Goal: Information Seeking & Learning: Learn about a topic

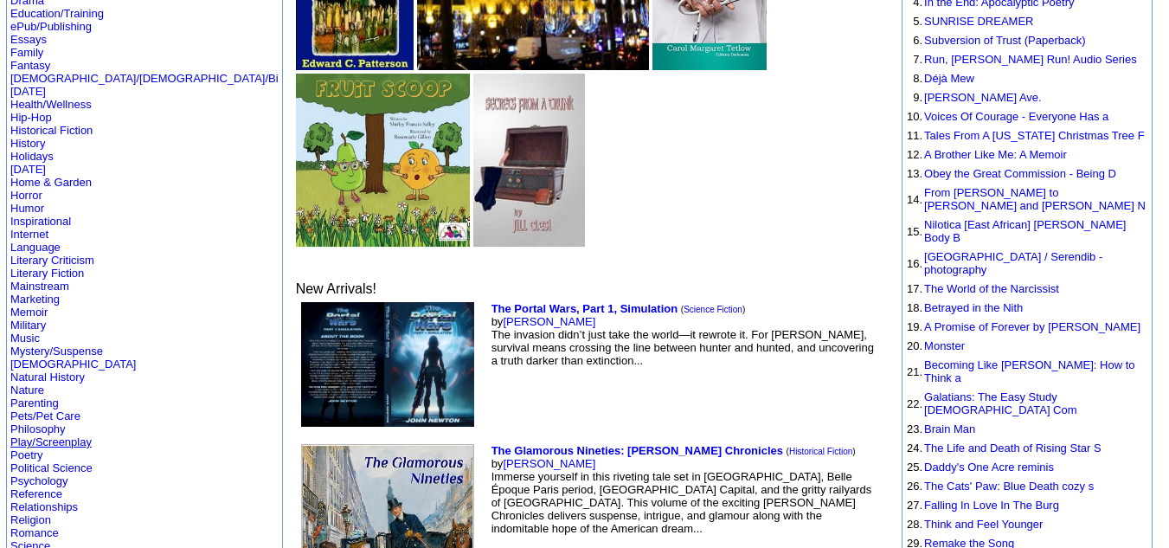
scroll to position [306, 0]
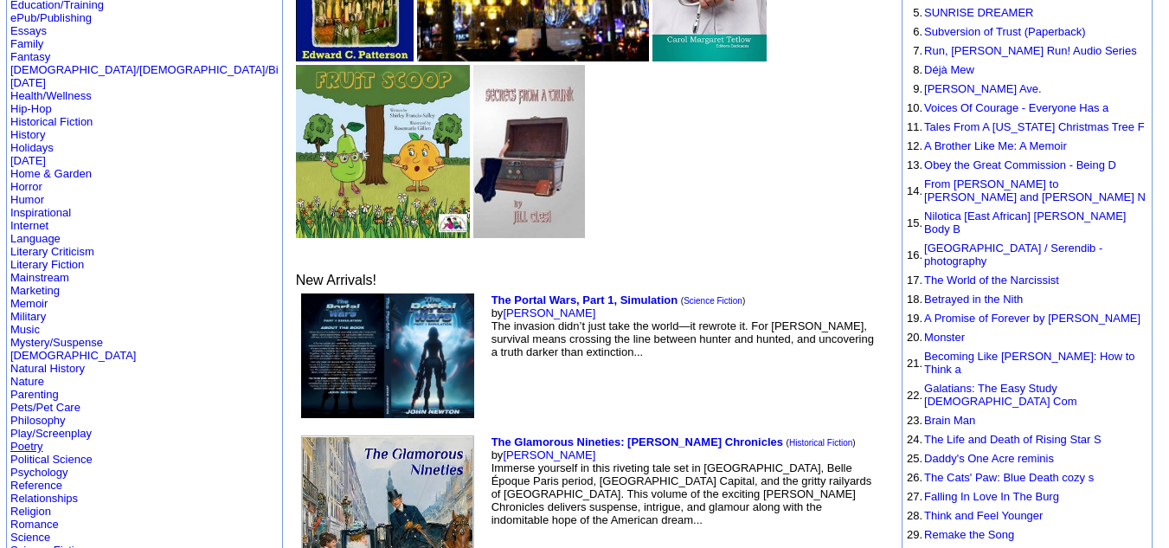
click at [21, 440] on link "Poetry" at bounding box center [26, 446] width 33 height 13
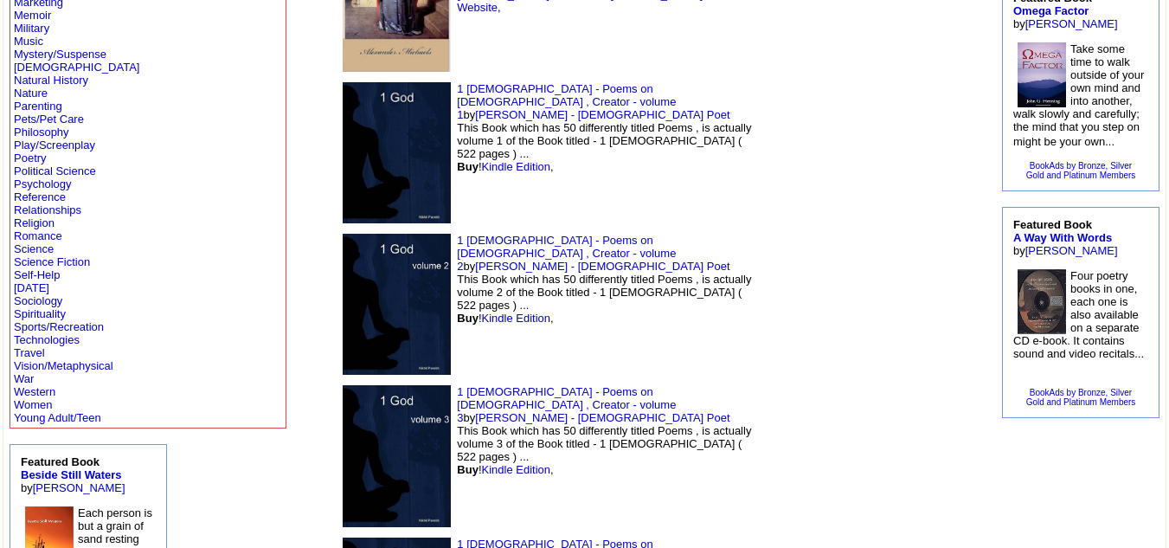
scroll to position [570, 0]
click at [43, 309] on link "Spirituality" at bounding box center [40, 314] width 52 height 13
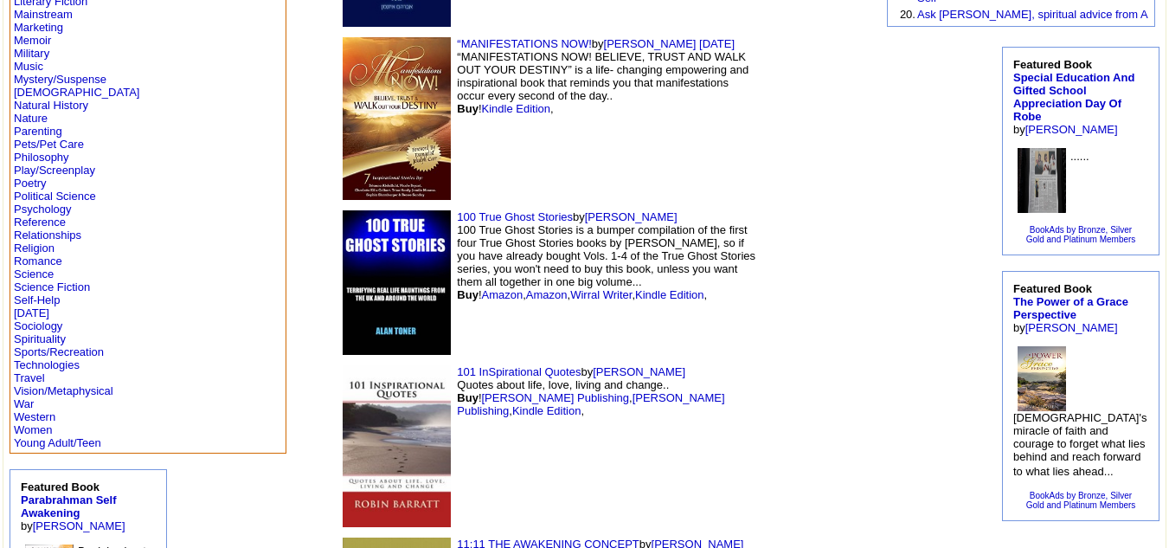
scroll to position [547, 0]
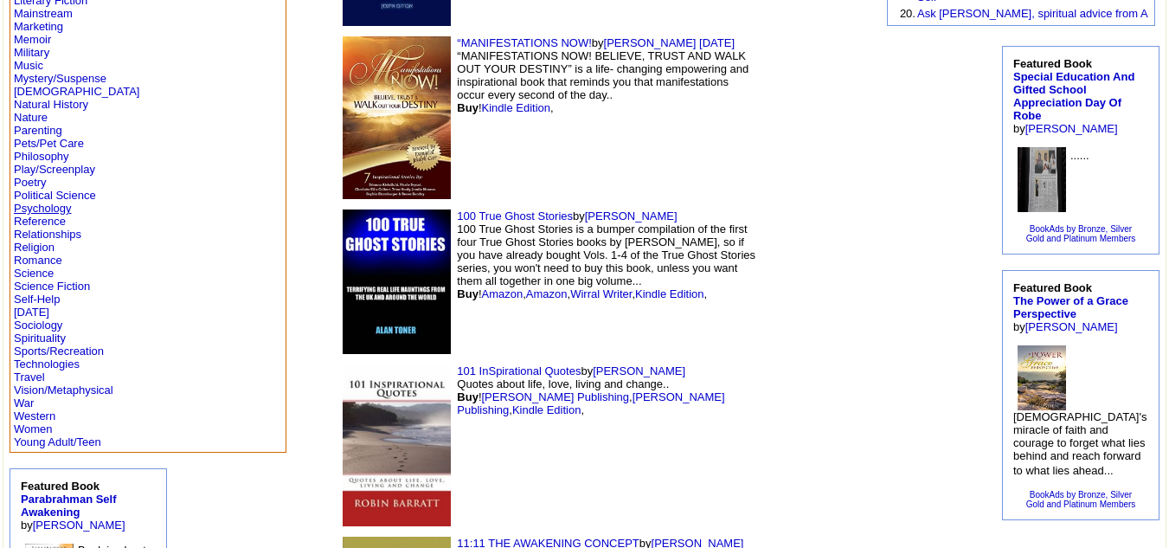
click at [45, 207] on link "Psychology" at bounding box center [42, 208] width 57 height 13
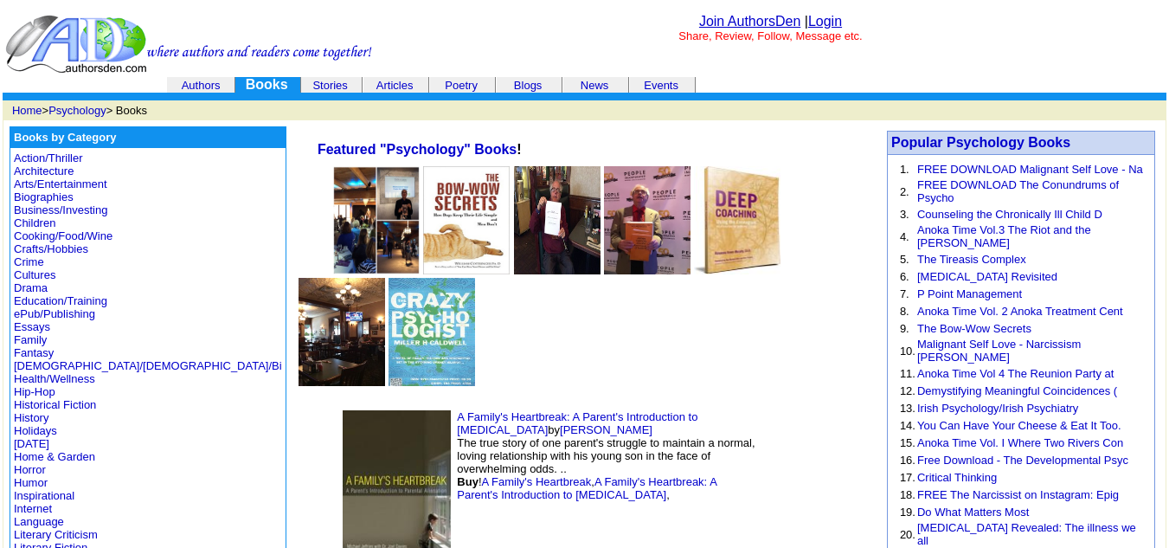
scroll to position [247, 0]
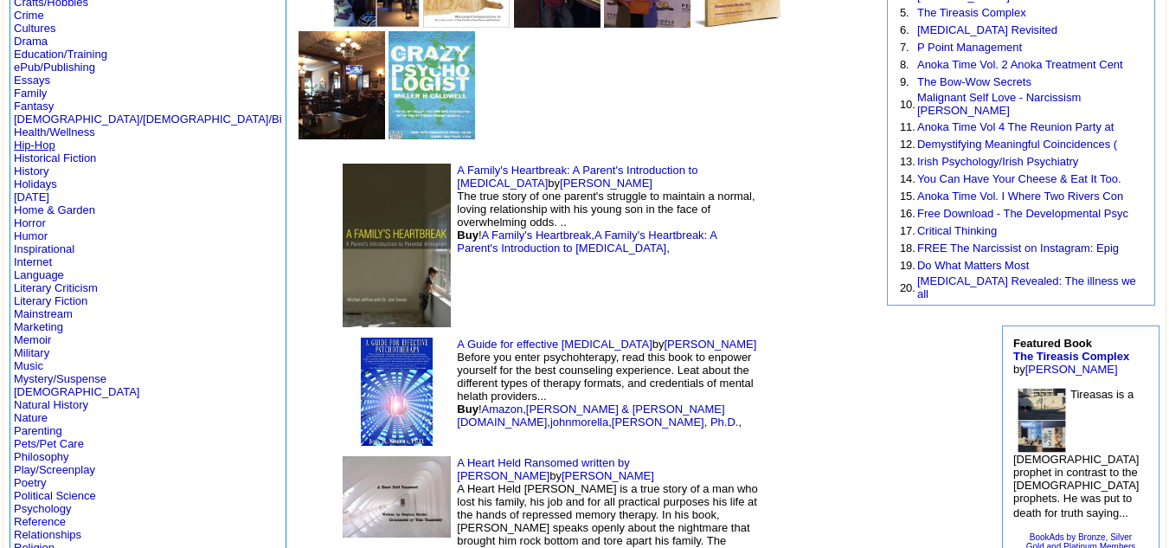
click at [47, 145] on link "Hip-Hop" at bounding box center [35, 144] width 42 height 13
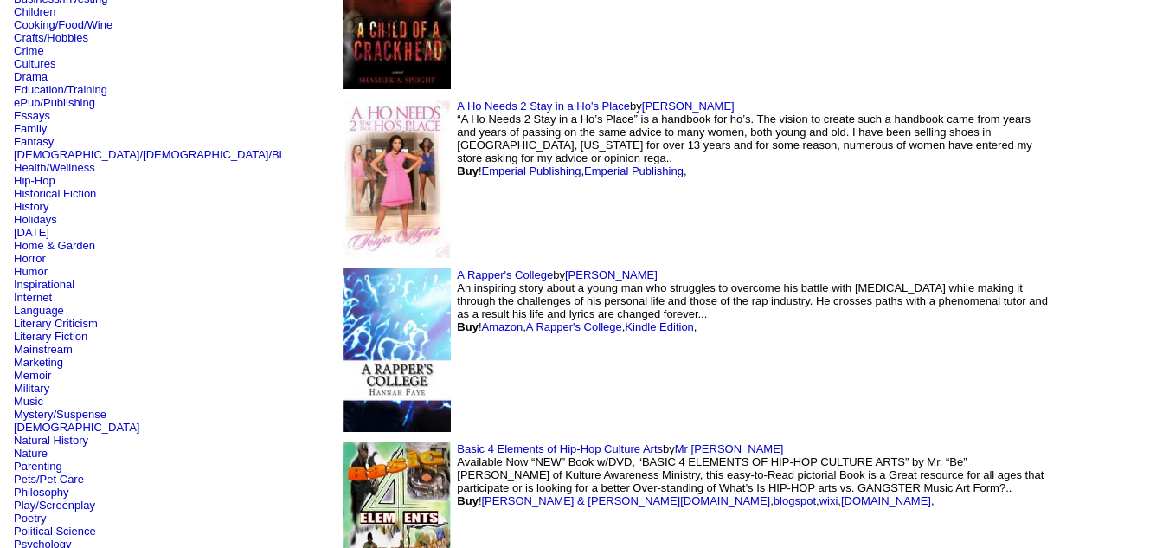
scroll to position [281, 0]
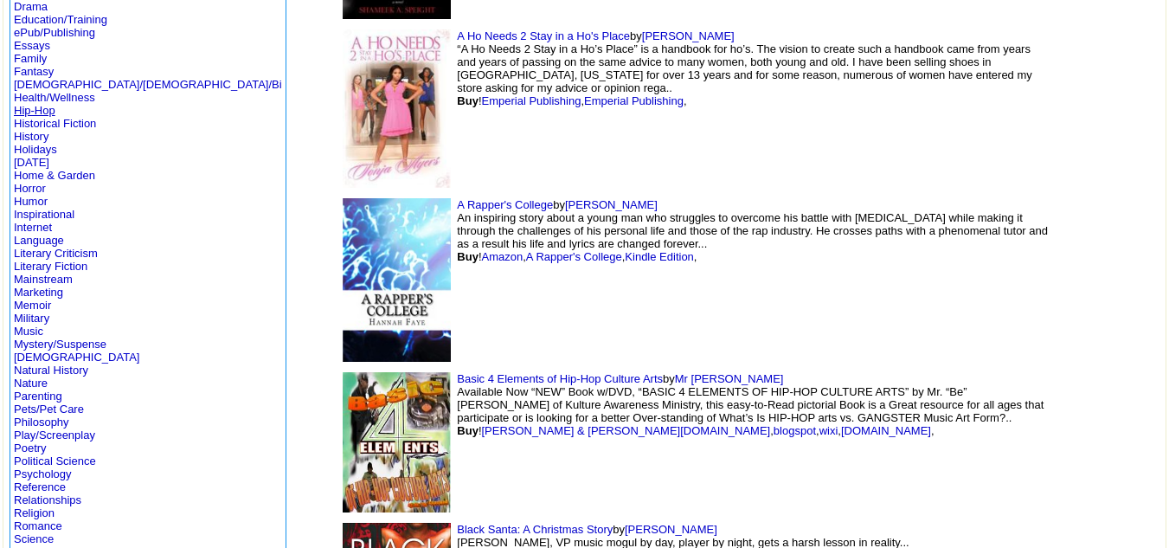
click at [40, 110] on link "Hip-Hop" at bounding box center [35, 110] width 42 height 13
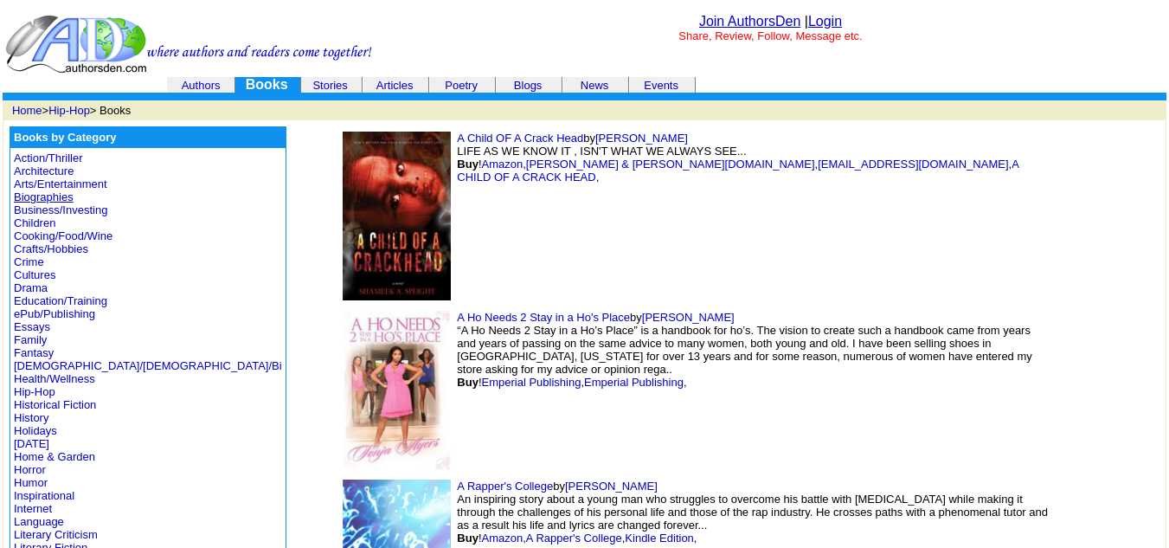
click at [48, 191] on link "Biographies" at bounding box center [44, 196] width 60 height 13
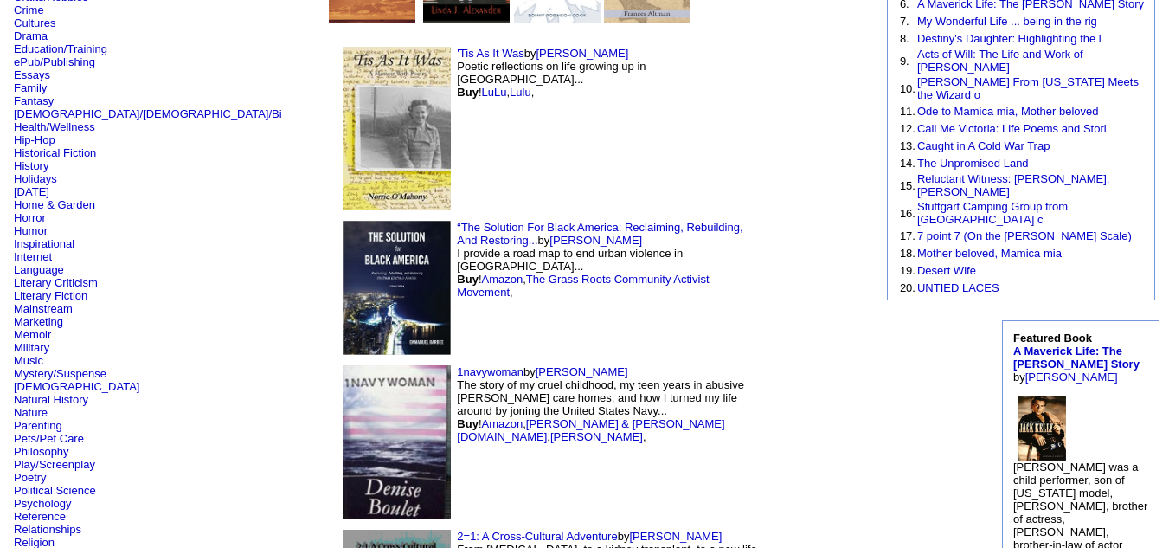
scroll to position [204, 0]
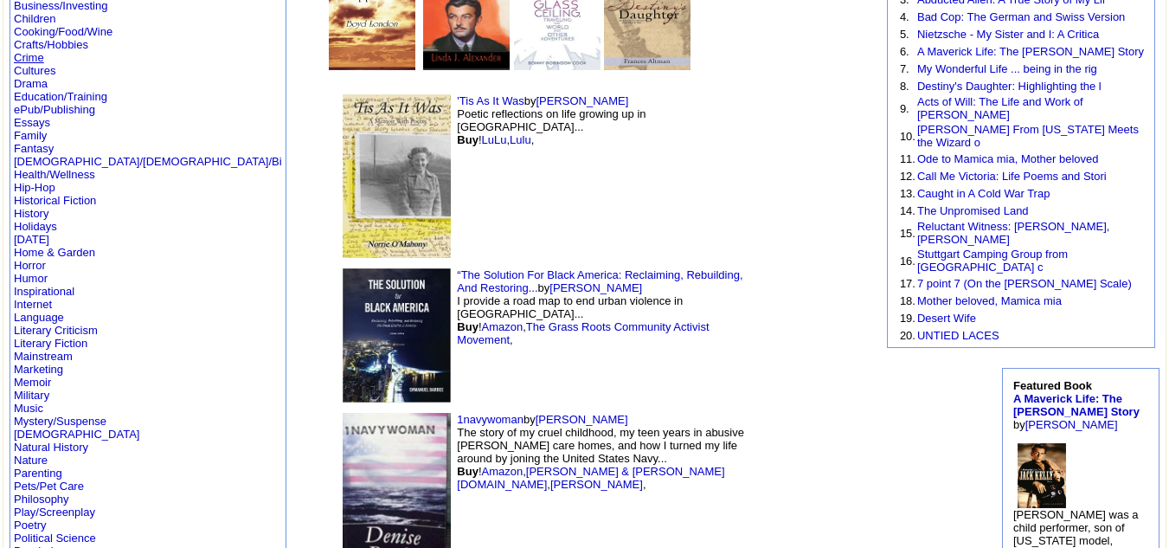
click at [29, 57] on link "Crime" at bounding box center [29, 57] width 30 height 13
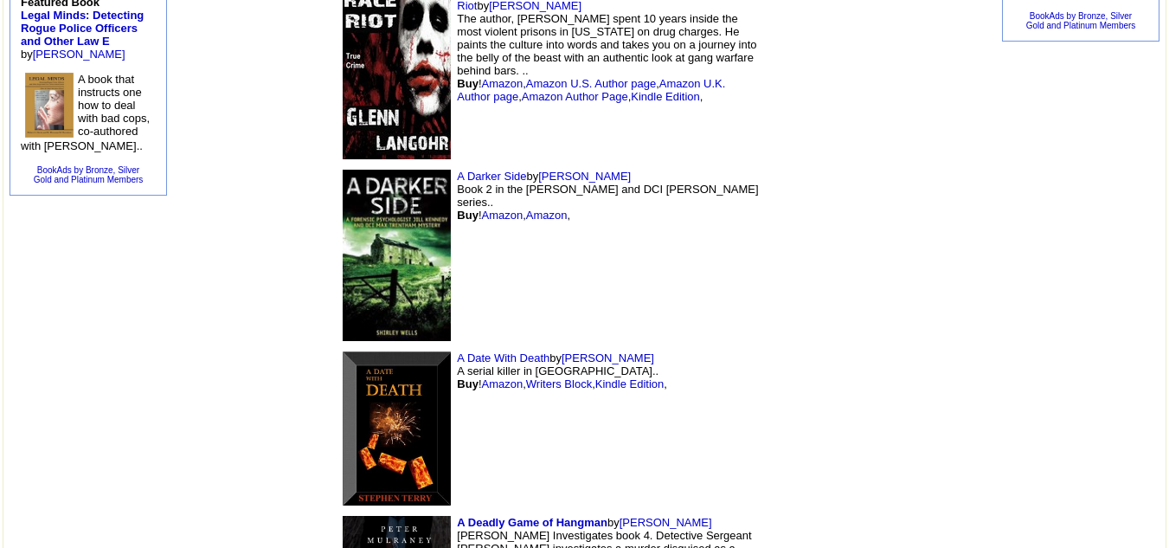
scroll to position [1034, 0]
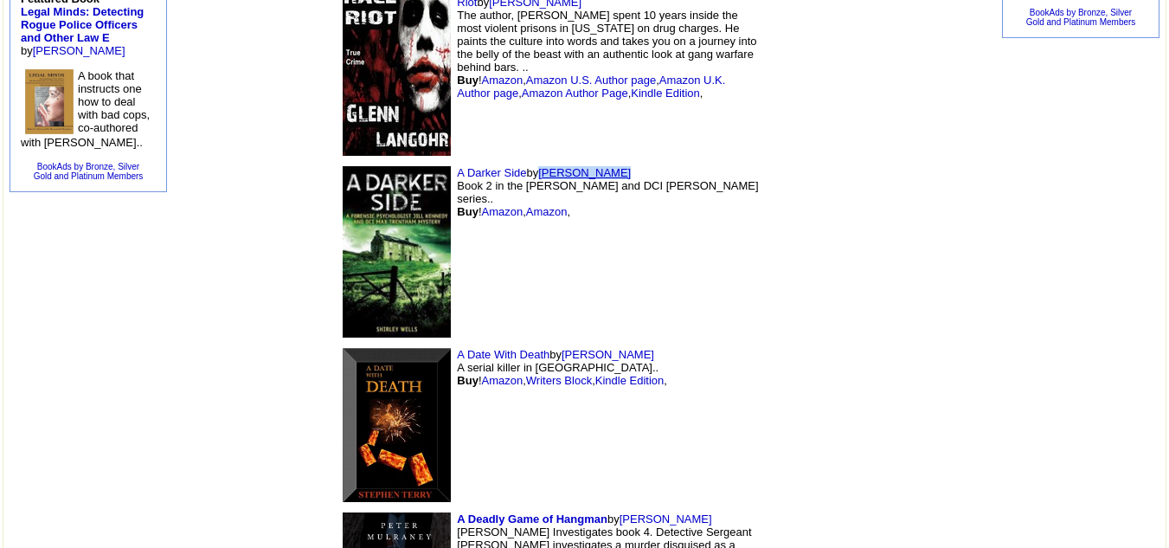
drag, startPoint x: 502, startPoint y: 48, endPoint x: 425, endPoint y: 55, distance: 77.4
click at [425, 161] on td "A Darker Side by Shirley Wells Book 2 in the Jill Kennedy and DCI Max Trentham …" at bounding box center [547, 252] width 433 height 182
copy link "Shirley Wells"
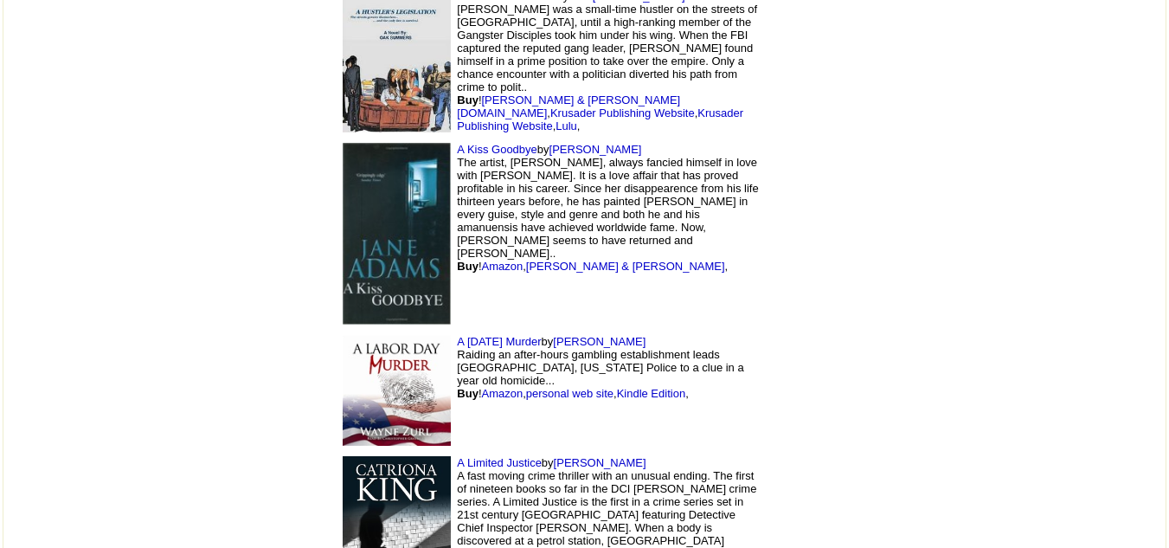
scroll to position [2503, 0]
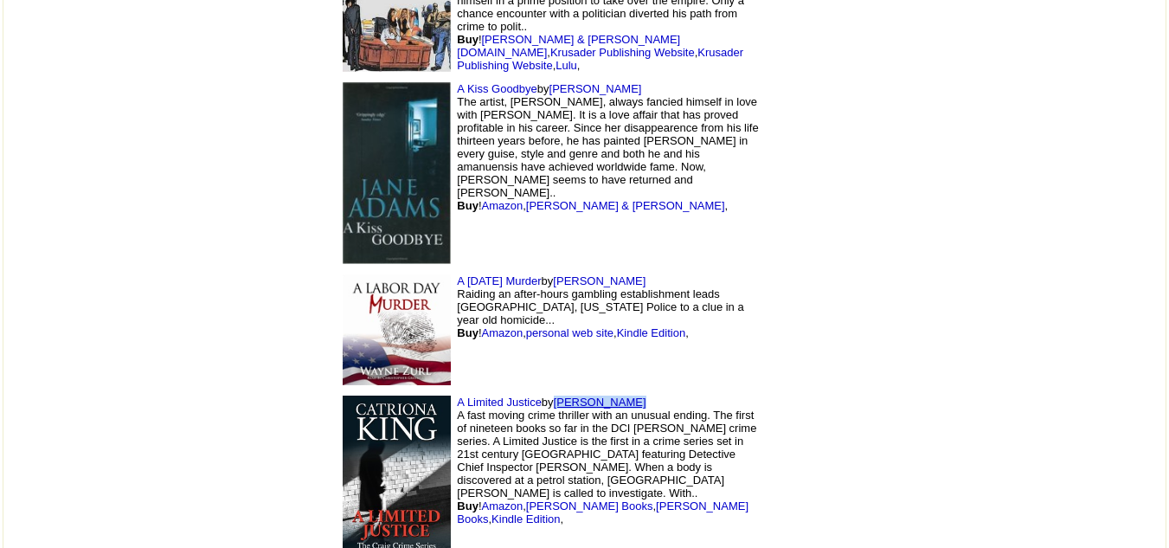
drag, startPoint x: 523, startPoint y: 280, endPoint x: 441, endPoint y: 285, distance: 81.5
click at [441, 390] on td "A Limited Justice by Catriona King A fast moving crime thriller with an unusual…" at bounding box center [547, 480] width 433 height 180
copy link "Catriona King"
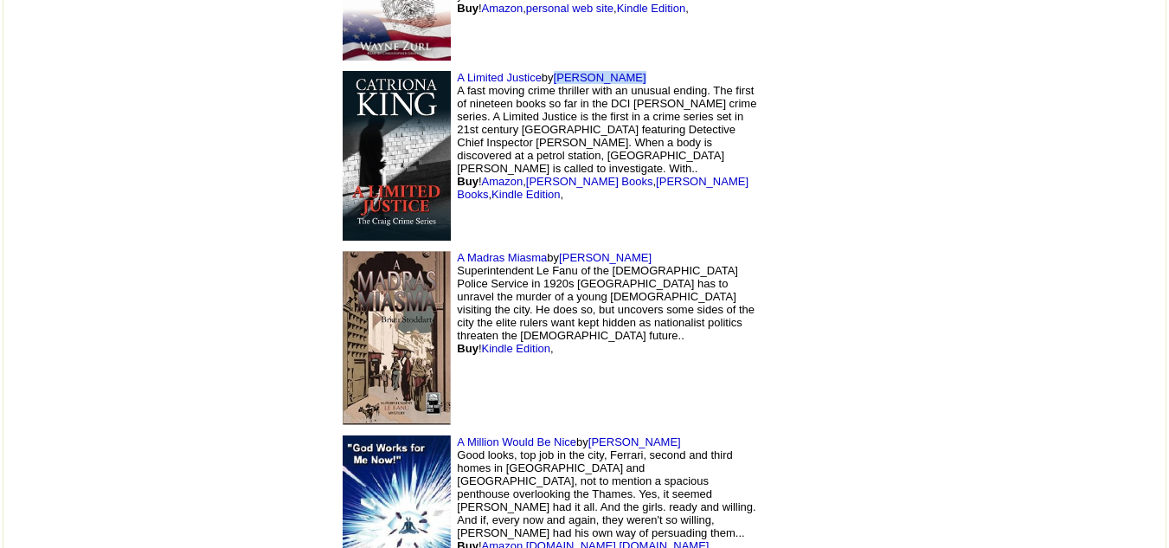
scroll to position [2828, 0]
drag, startPoint x: 532, startPoint y: 316, endPoint x: 473, endPoint y: 320, distance: 59.0
click at [473, 429] on td "A Million Would Be Nice by Ken Scott Good looks, top job in the city, Ferrari, …" at bounding box center [547, 521] width 433 height 184
copy font "Ken Scott"
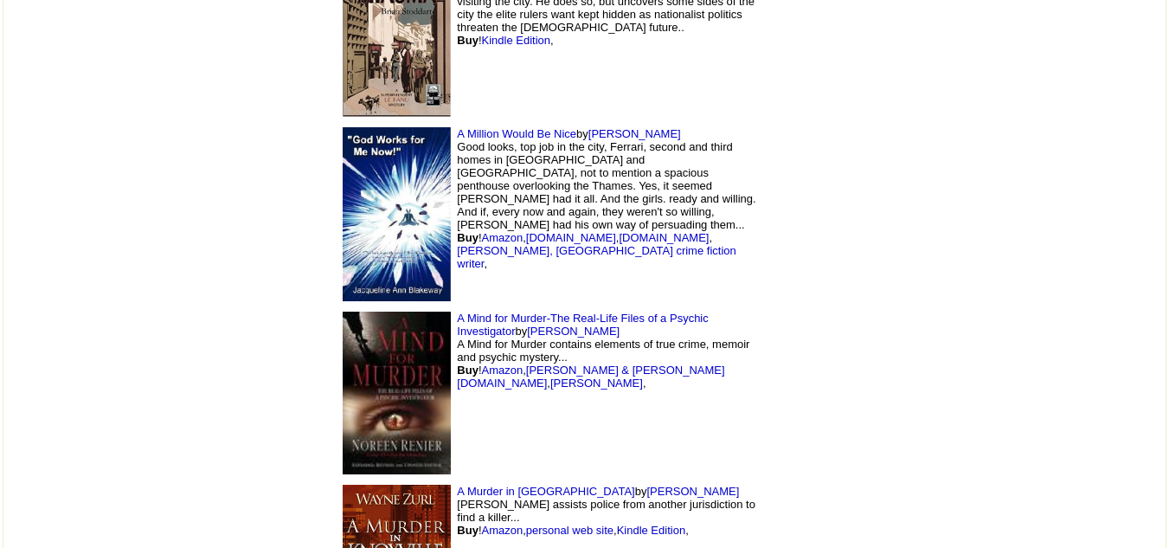
scroll to position [3137, 0]
